Goal: Communication & Community: Answer question/provide support

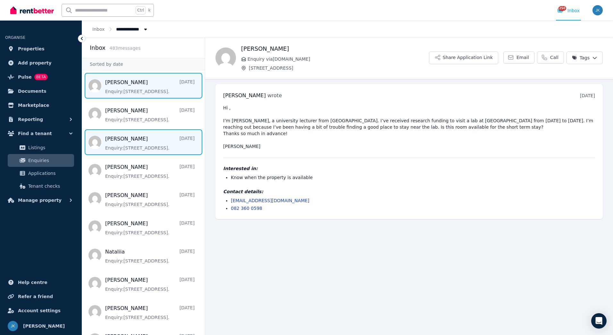
click at [156, 88] on span "Message list" at bounding box center [143, 86] width 123 height 26
